Goal: Find specific page/section: Find specific page/section

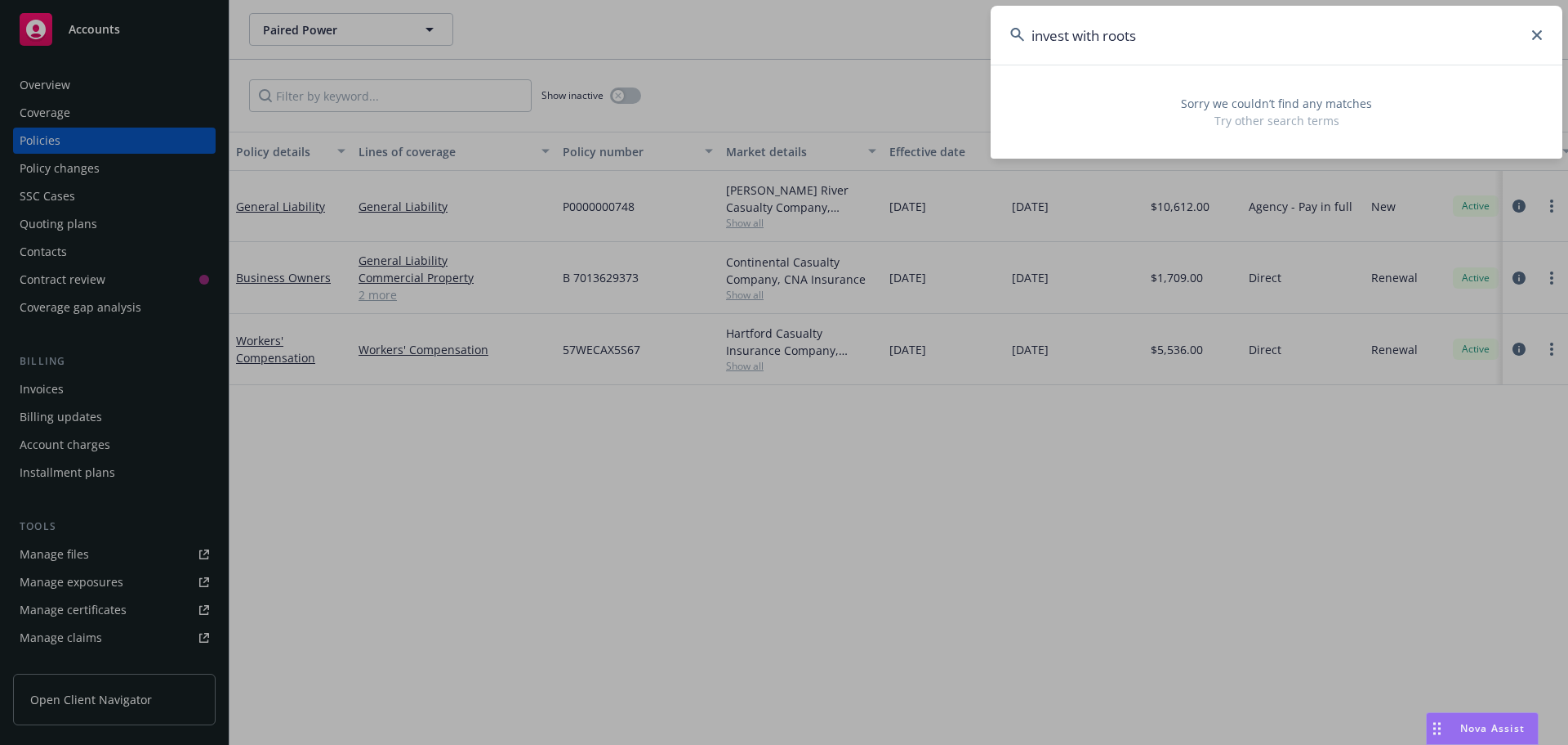
drag, startPoint x: 1157, startPoint y: 31, endPoint x: 1190, endPoint y: 46, distance: 36.2
click at [1157, 31] on input "invest with roots" at bounding box center [1277, 36] width 572 height 59
drag, startPoint x: 1068, startPoint y: 42, endPoint x: 1025, endPoint y: 40, distance: 43.0
click at [1025, 40] on div "invest with roots" at bounding box center [1277, 36] width 572 height 59
paste input "[STREET_ADDRESS][PERSON_NAME][PERSON_NAME]"
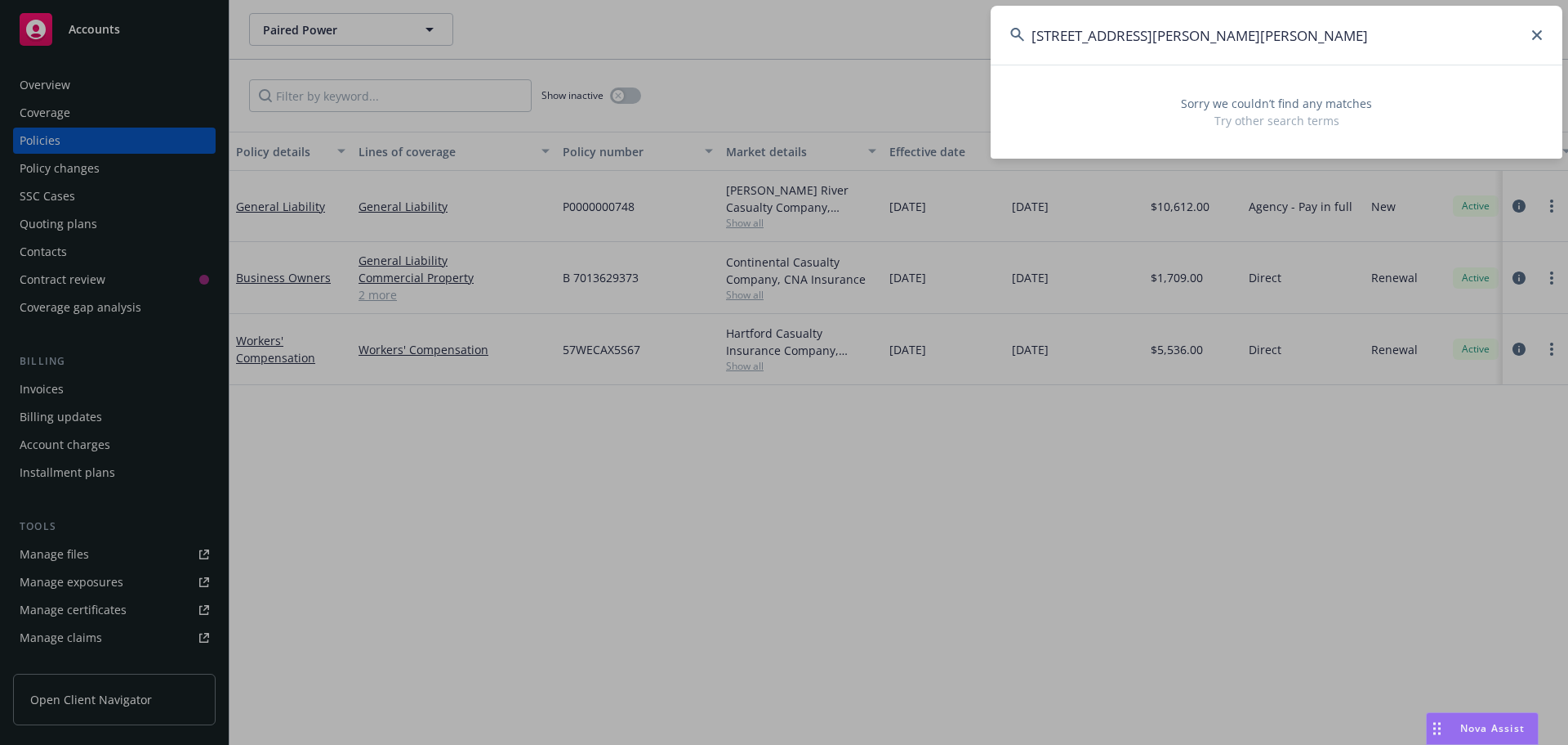
type input "[STREET_ADDRESS][PERSON_NAME][PERSON_NAME]"
click at [1298, 40] on input "[STREET_ADDRESS][PERSON_NAME][PERSON_NAME]" at bounding box center [1277, 36] width 572 height 59
drag, startPoint x: 1225, startPoint y: 35, endPoint x: 962, endPoint y: 27, distance: 263.1
click at [962, 27] on div "[STREET_ADDRESS][PERSON_NAME][PERSON_NAME] Sorry we couldn’t find any matches T…" at bounding box center [784, 372] width 1568 height 745
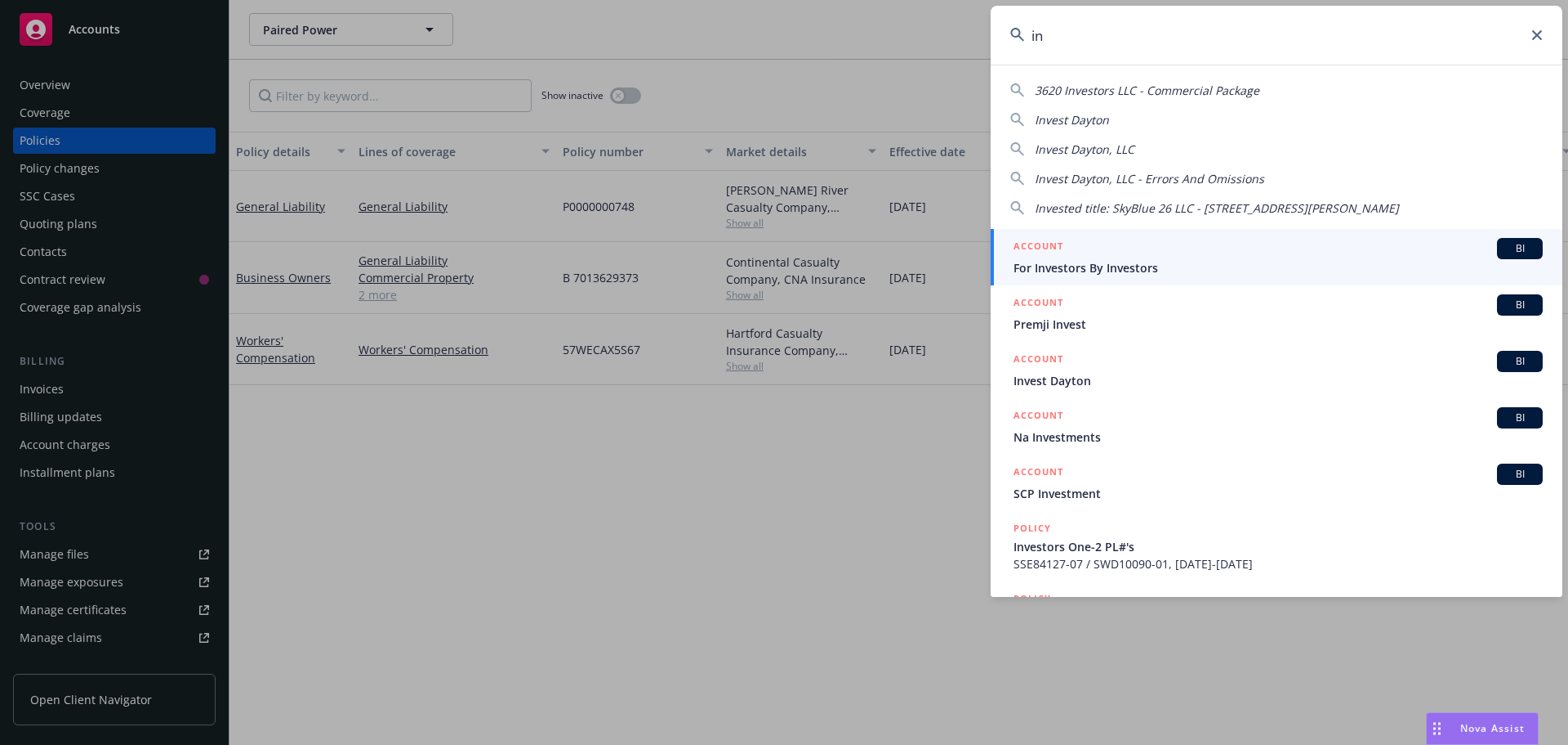
type input "i"
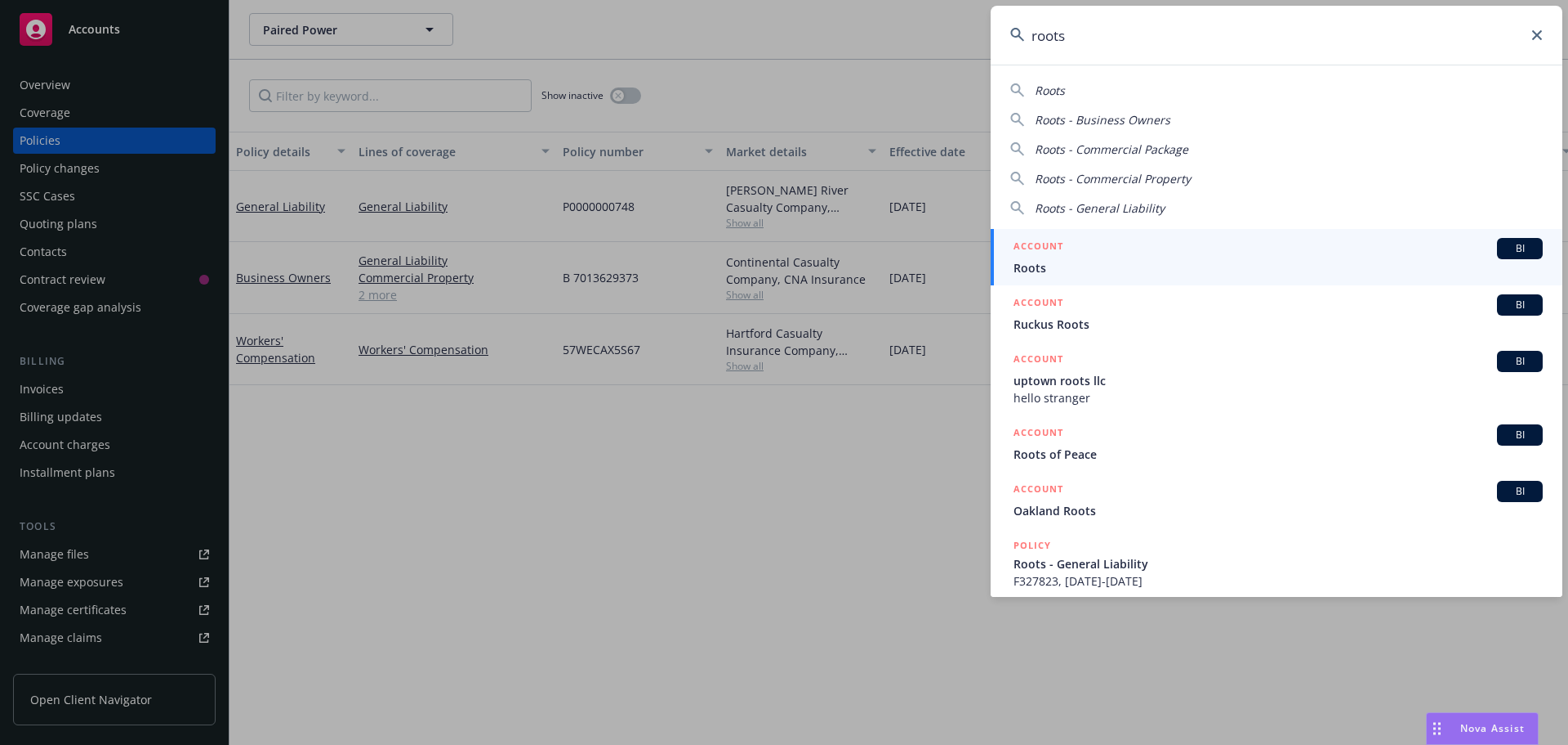
type input "roots"
click at [1082, 251] on div "ACCOUNT BI" at bounding box center [1278, 249] width 530 height 22
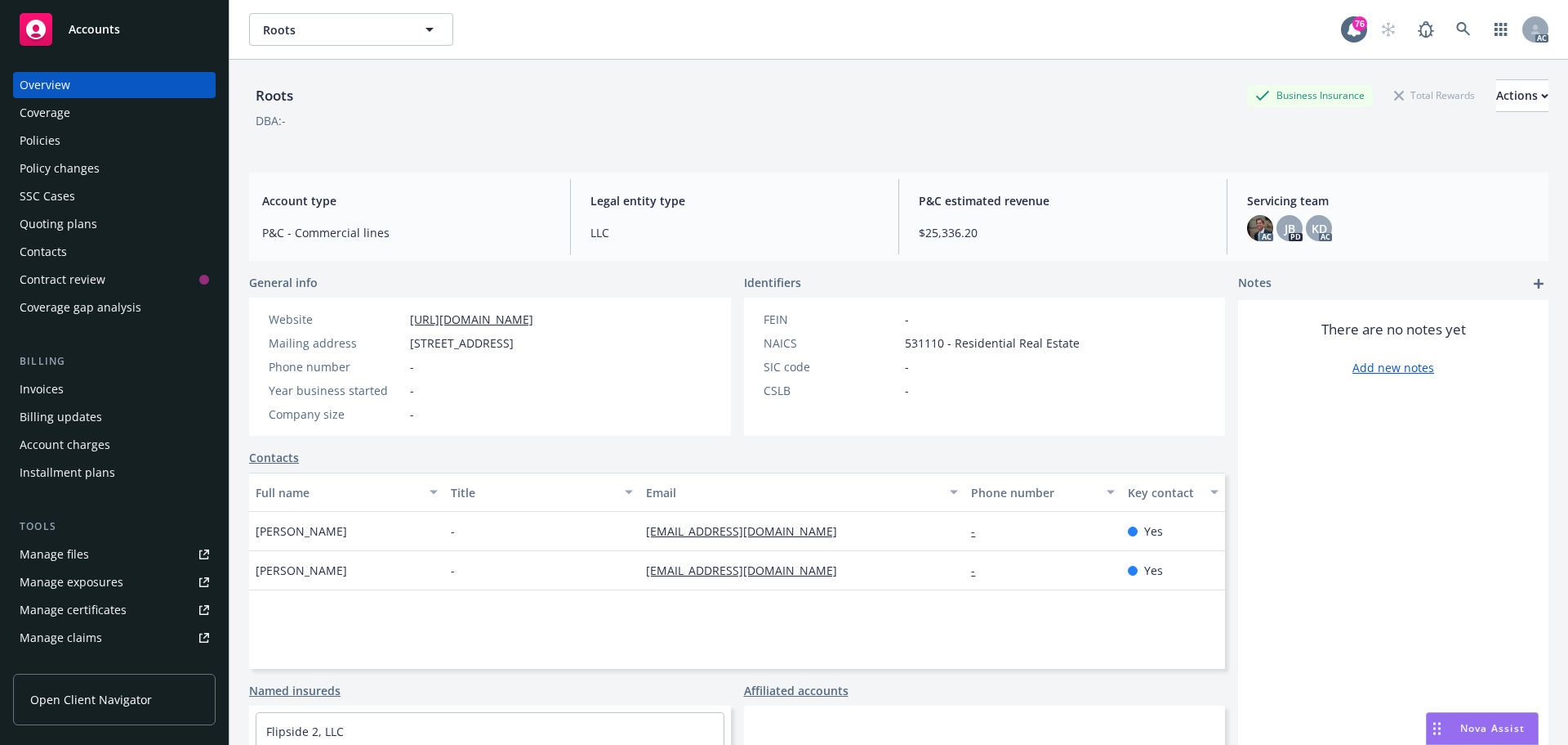
click at [64, 148] on div "Policies" at bounding box center [114, 140] width 189 height 27
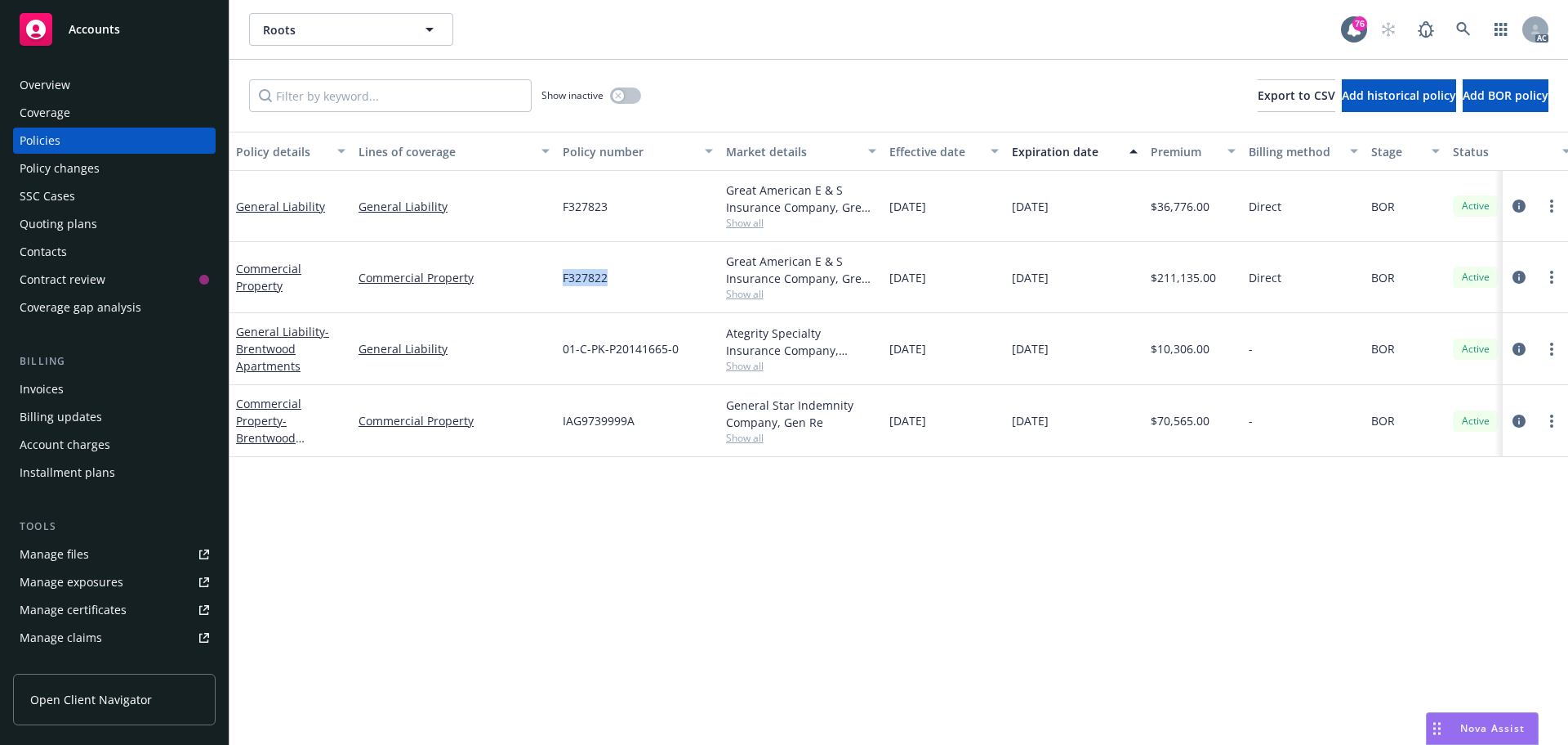
drag, startPoint x: 611, startPoint y: 277, endPoint x: 549, endPoint y: 275, distance: 62.0
click at [549, 275] on div "Commercial Property Commercial Property F327822 Great American E & S Insurance …" at bounding box center [1018, 277] width 1577 height 71
copy div "F327822"
click at [748, 289] on span "Show all" at bounding box center [801, 294] width 150 height 14
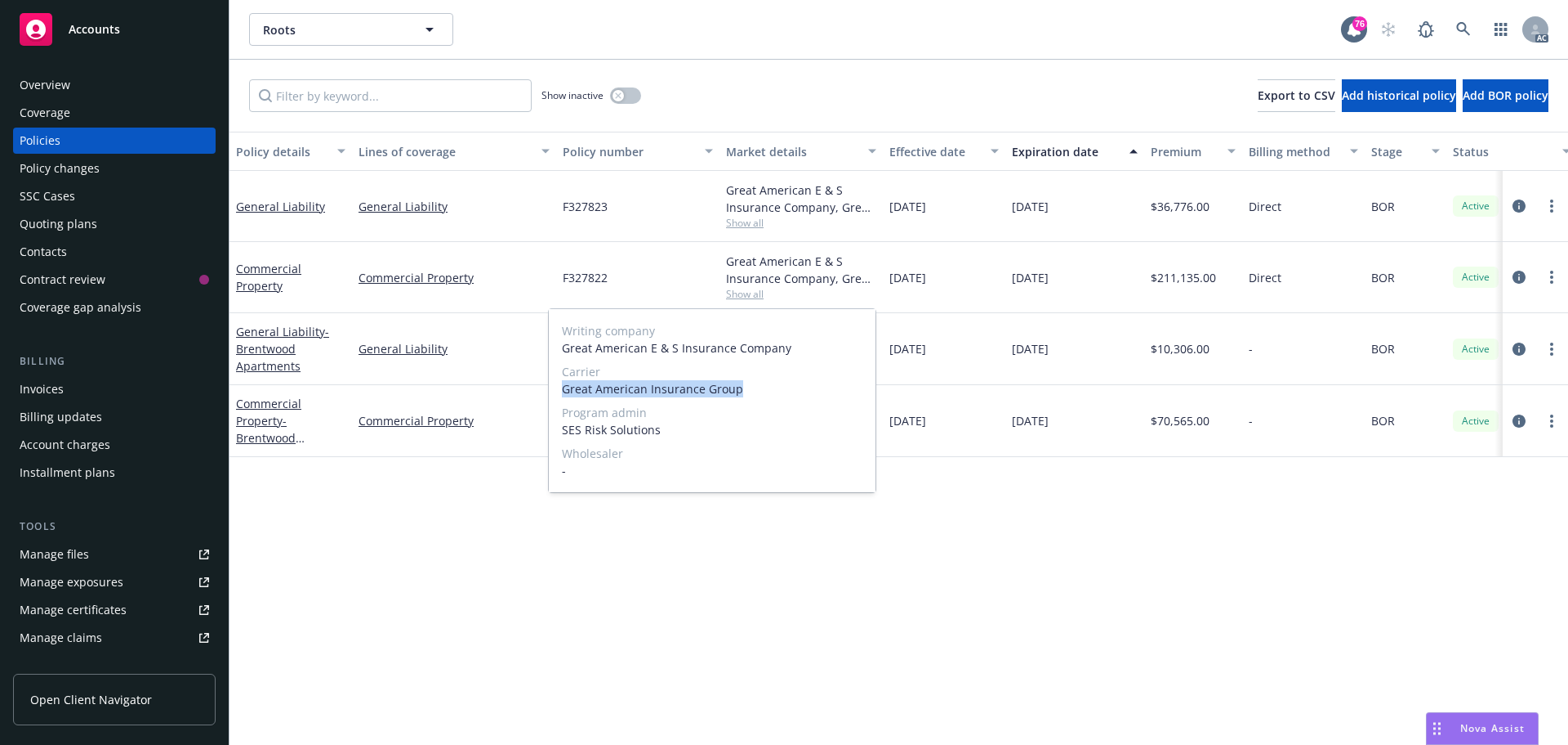
drag, startPoint x: 735, startPoint y: 389, endPoint x: 562, endPoint y: 389, distance: 173.0
click at [562, 389] on span "Great American Insurance Group" at bounding box center [712, 388] width 301 height 17
copy span "Great American Insurance Group"
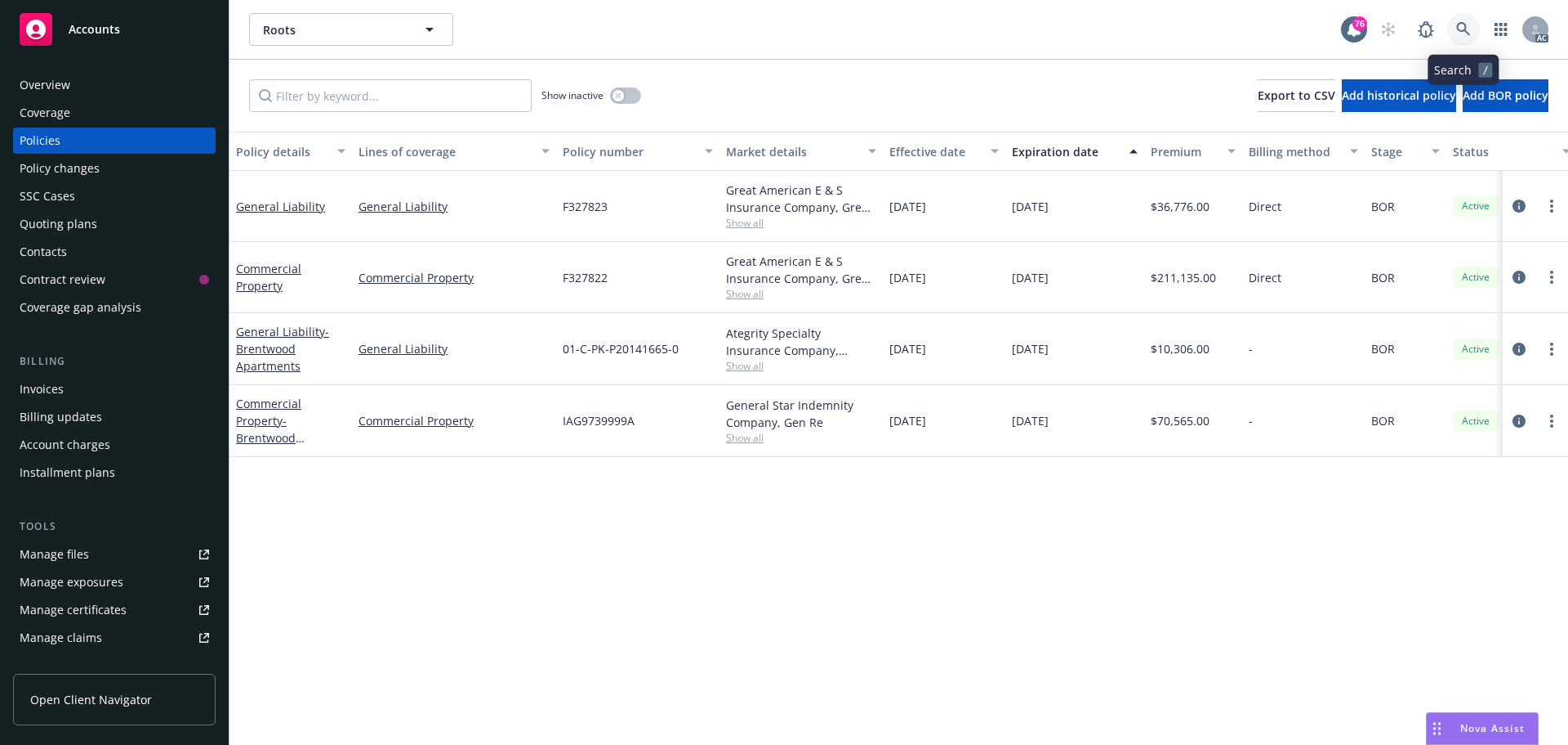
click at [1469, 36] on icon at bounding box center [1463, 29] width 15 height 15
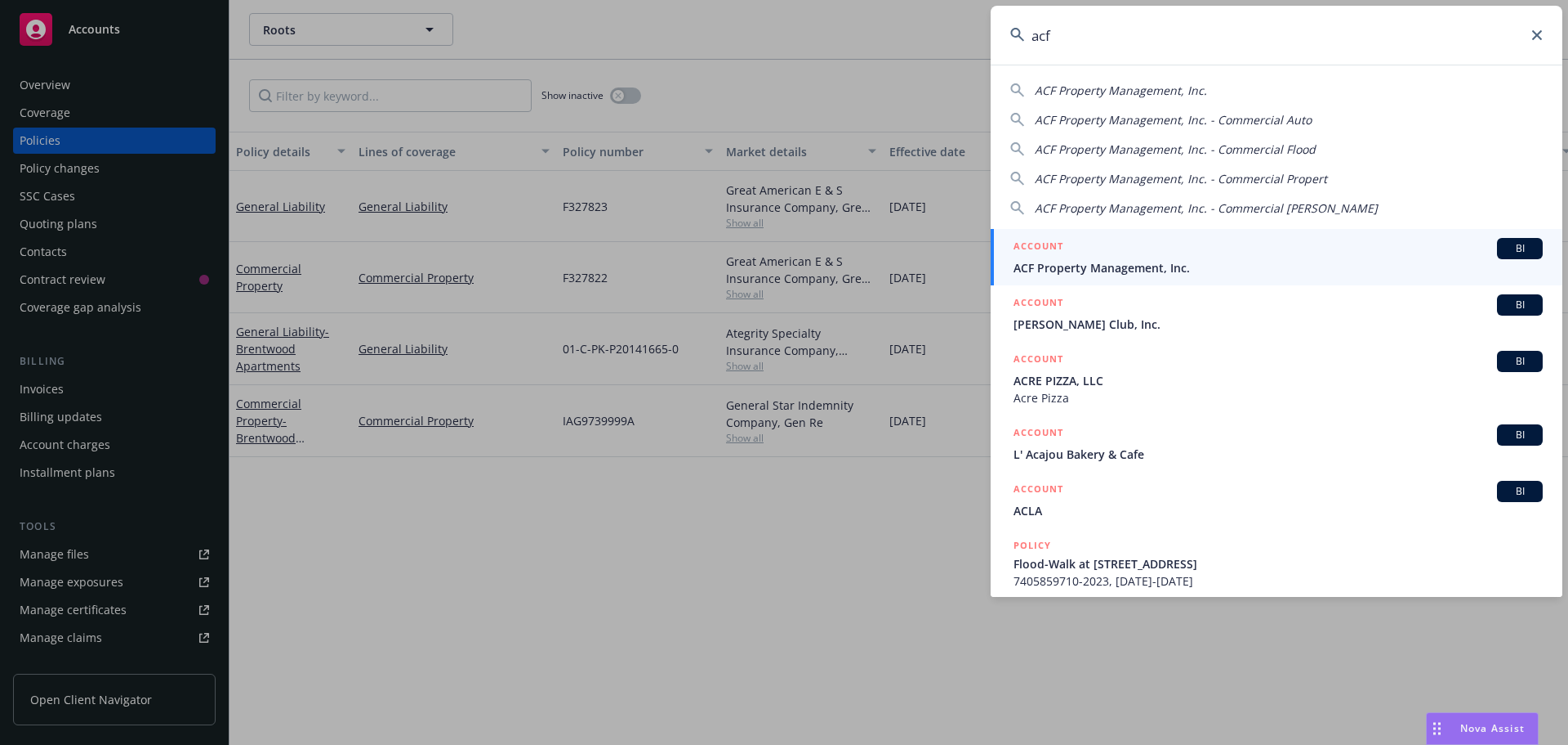
type input "acf"
click at [1186, 240] on div "ACCOUNT BI" at bounding box center [1278, 249] width 530 height 22
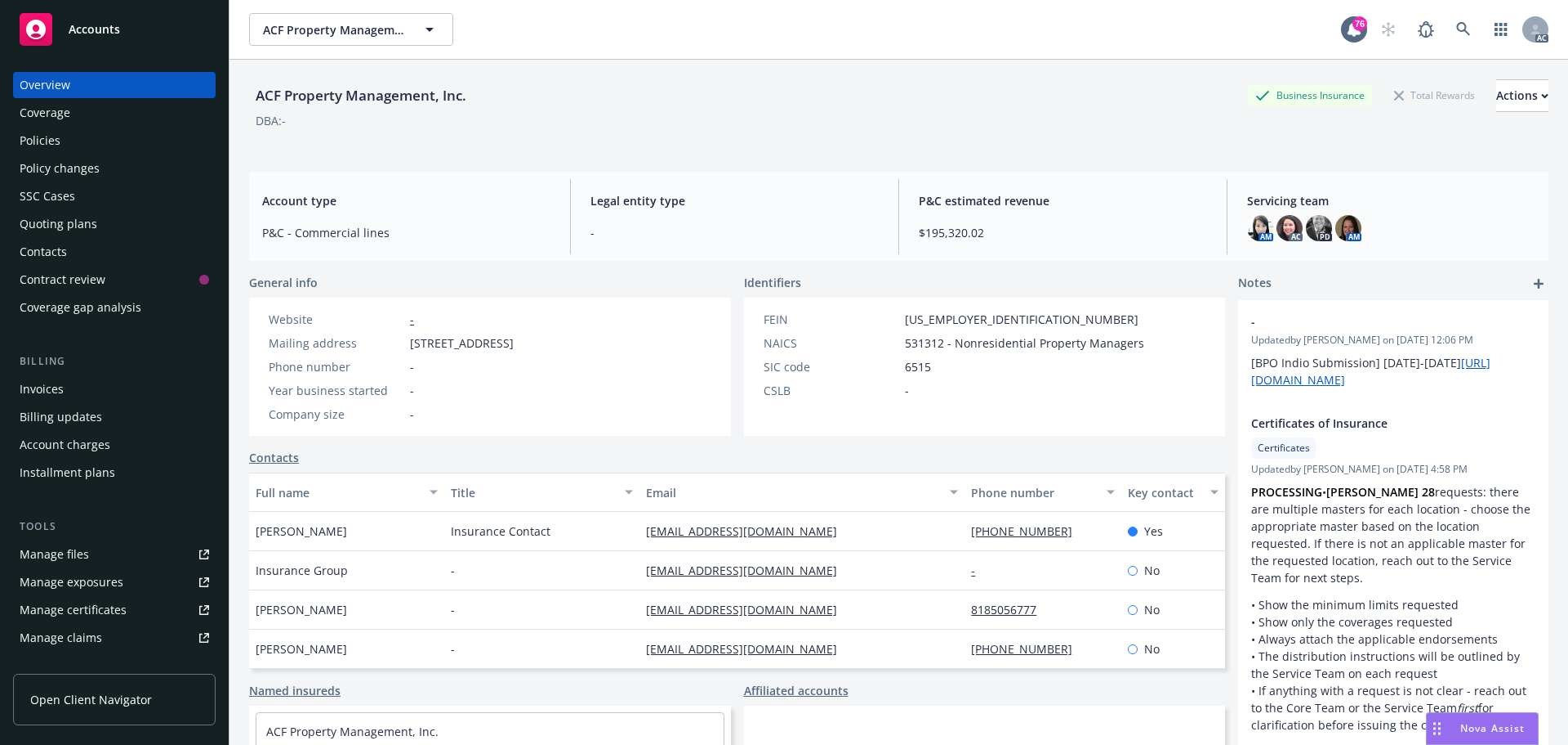
click at [33, 145] on div "Policies" at bounding box center [39, 140] width 40 height 27
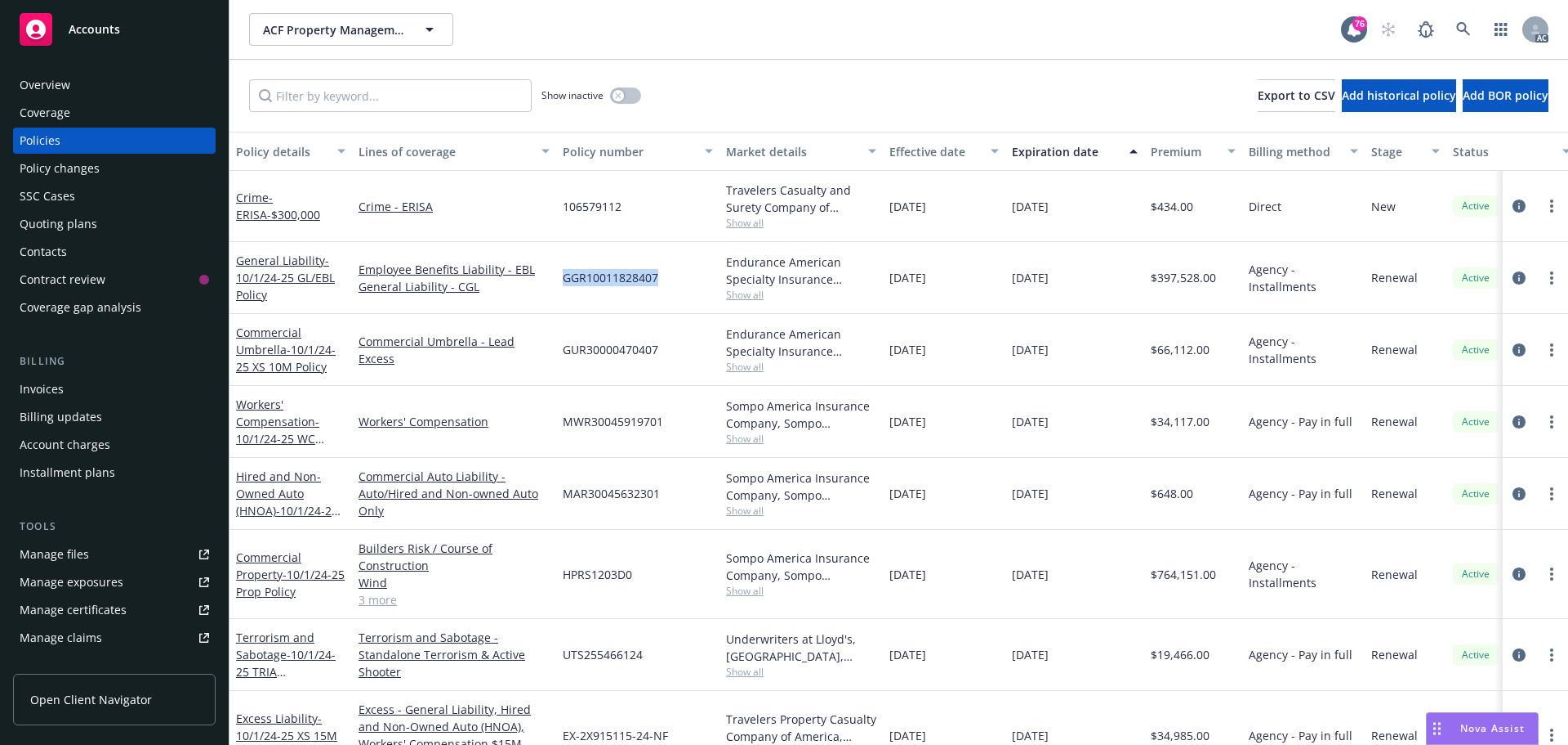
drag, startPoint x: 661, startPoint y: 278, endPoint x: 559, endPoint y: 280, distance: 102.0
click at [559, 280] on div "GGR10011828407" at bounding box center [638, 277] width 164 height 72
copy span "GGR10011828407"
click at [1513, 273] on icon "circleInformation" at bounding box center [1519, 277] width 13 height 13
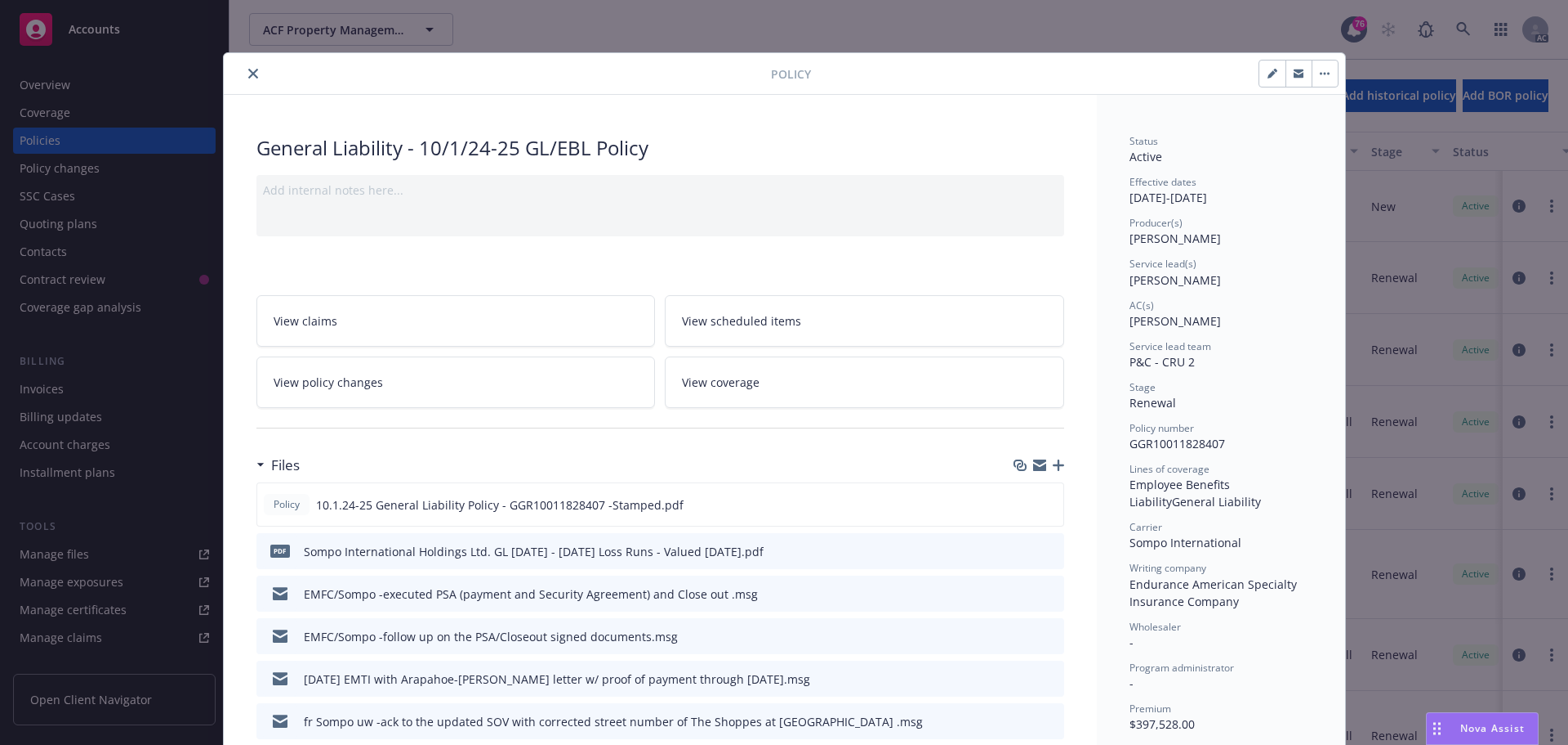
click at [249, 71] on icon "close" at bounding box center [253, 74] width 10 height 10
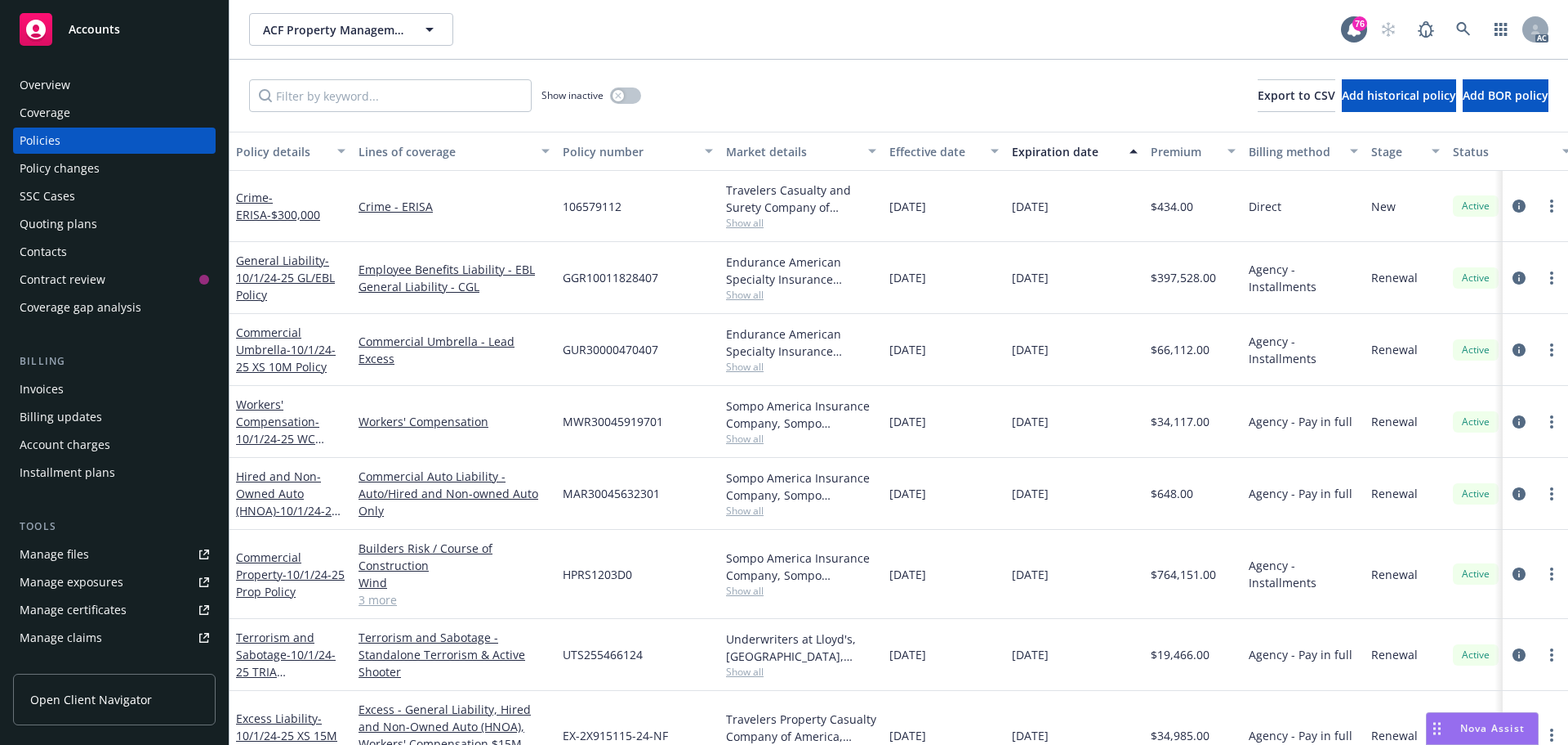
click at [73, 74] on div "Overview" at bounding box center [114, 85] width 189 height 27
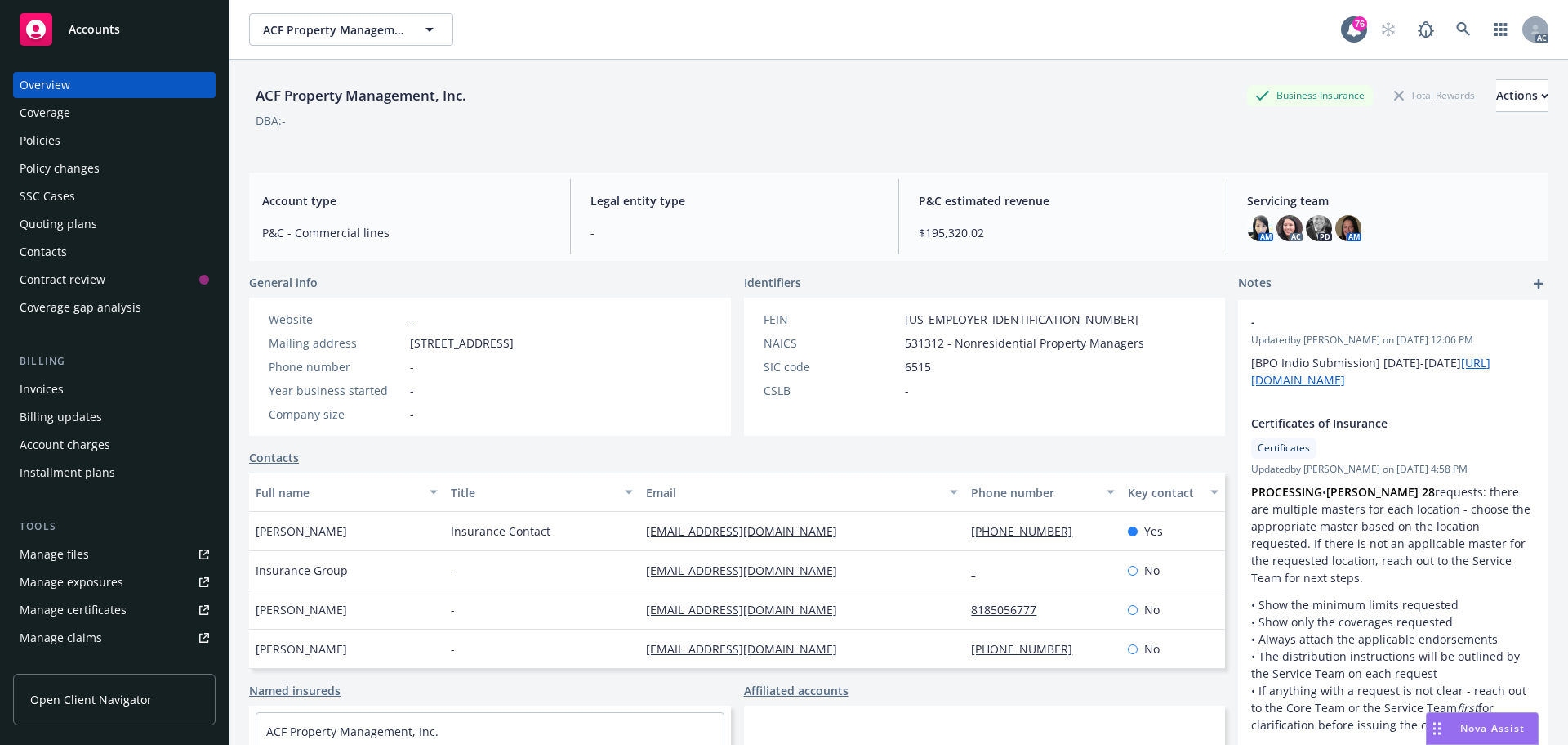
click at [77, 147] on div "Policies" at bounding box center [114, 140] width 189 height 27
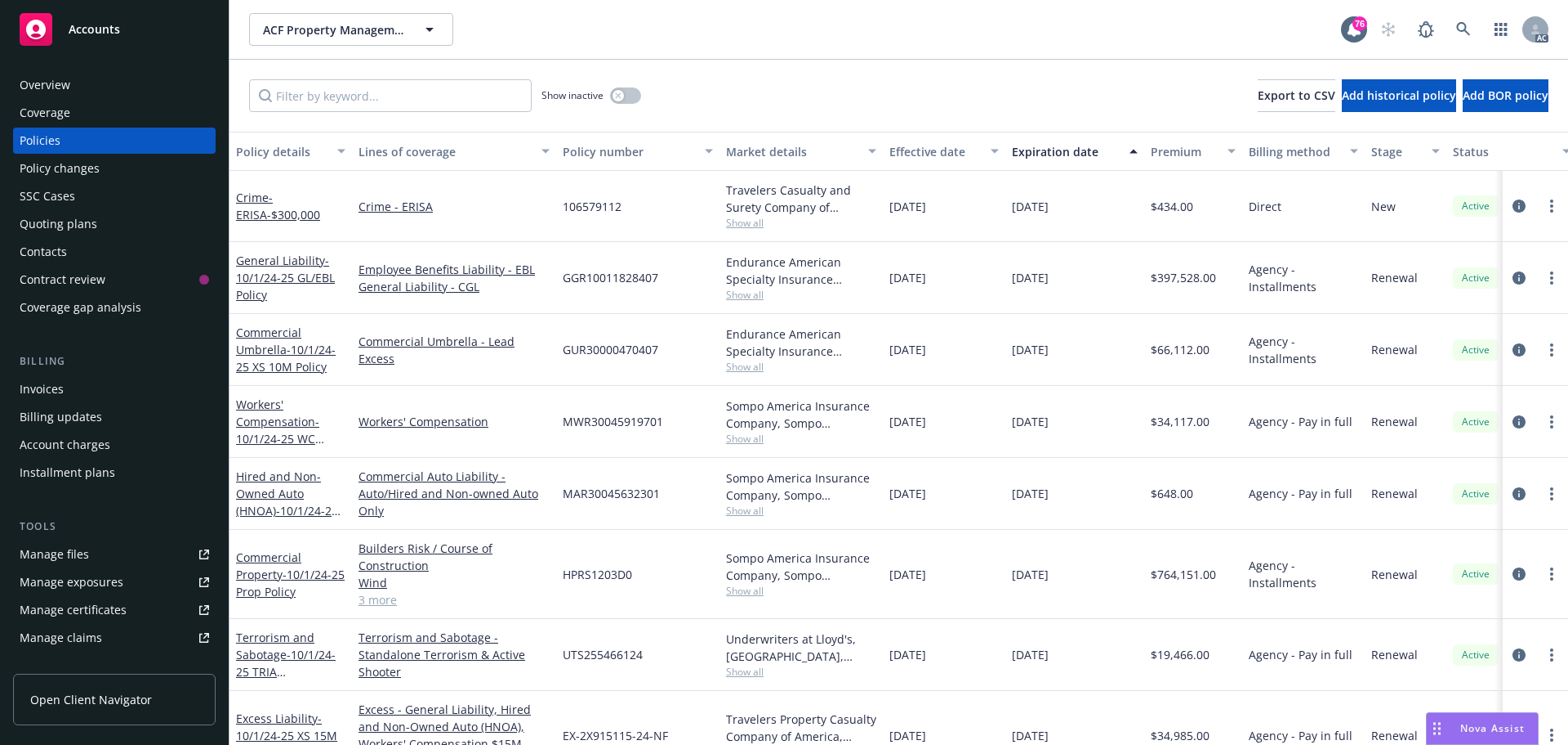
click at [755, 293] on span "Show all" at bounding box center [801, 295] width 150 height 14
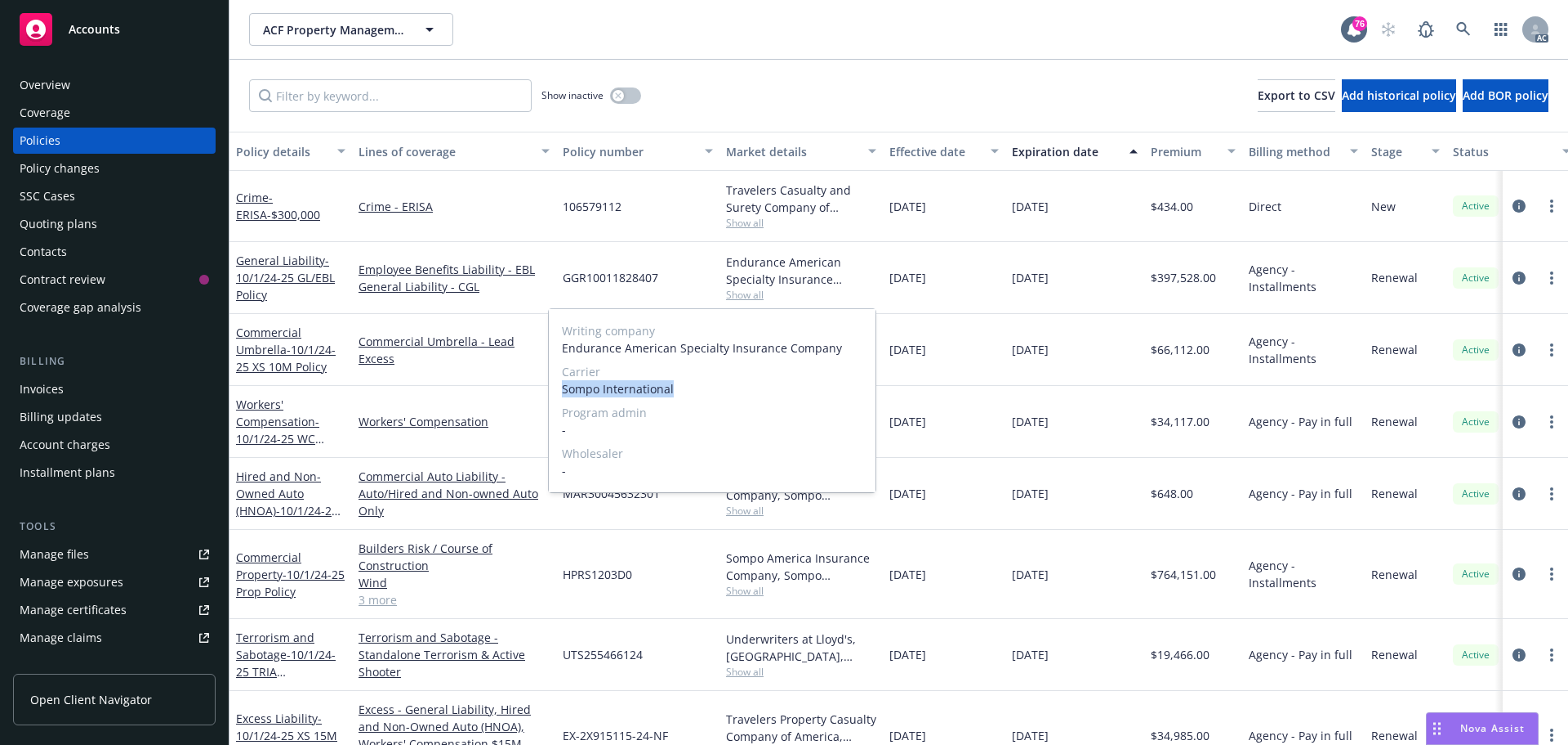
drag, startPoint x: 674, startPoint y: 387, endPoint x: 563, endPoint y: 388, distance: 111.0
click at [563, 388] on span "Sompo International" at bounding box center [712, 388] width 301 height 17
copy span "Sompo International"
